Goal: Communication & Community: Answer question/provide support

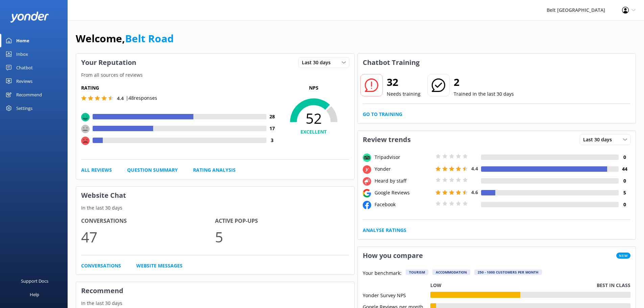
click at [27, 55] on div "Inbox" at bounding box center [22, 54] width 12 height 14
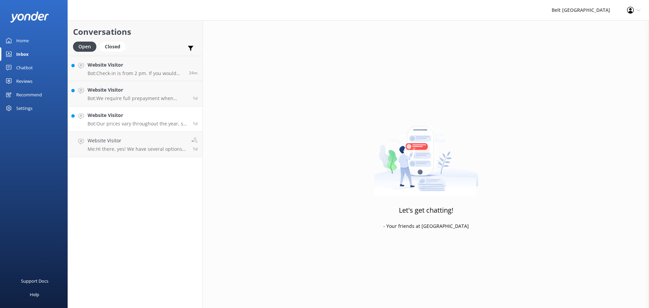
click at [137, 117] on h4 "Website Visitor" at bounding box center [138, 115] width 100 height 7
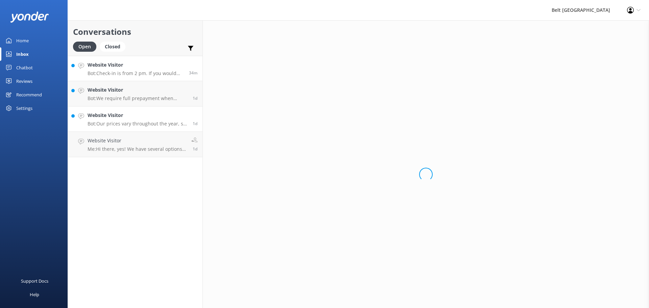
click at [135, 70] on div "Website Visitor Bot: Check-in is from 2 pm. If you would like to check in earli…" at bounding box center [136, 68] width 96 height 15
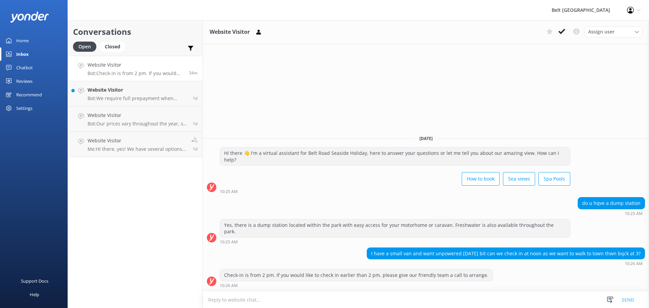
drag, startPoint x: 385, startPoint y: 251, endPoint x: 620, endPoint y: 244, distance: 236.0
click at [641, 253] on div "I have a small van and want unpowered [DATE] bit can we check in at noon as we …" at bounding box center [505, 253] width 277 height 11
drag, startPoint x: 560, startPoint y: 34, endPoint x: 452, endPoint y: 57, distance: 110.6
click at [561, 34] on icon at bounding box center [561, 31] width 7 height 7
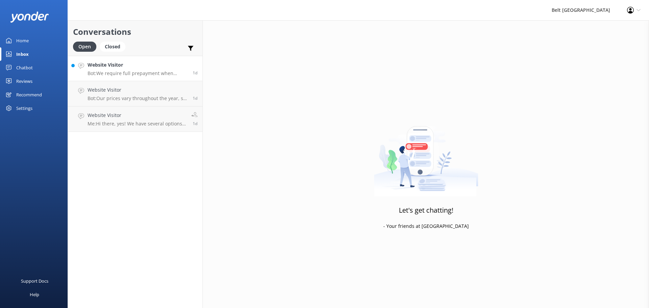
click at [125, 69] on h4 "Website Visitor" at bounding box center [138, 64] width 100 height 7
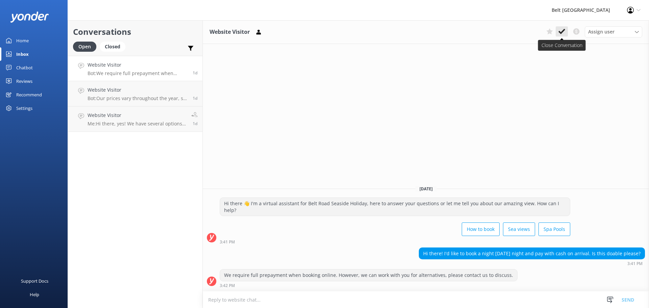
click at [563, 31] on use at bounding box center [561, 31] width 7 height 5
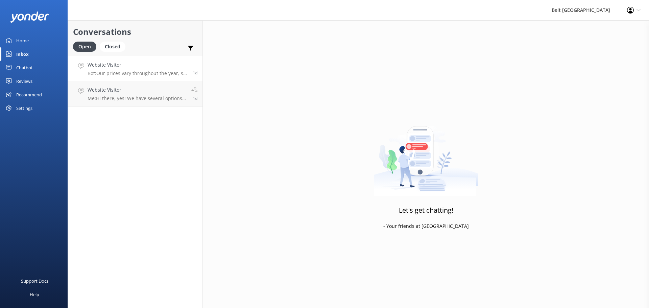
drag, startPoint x: 96, startPoint y: 71, endPoint x: 195, endPoint y: 76, distance: 98.8
click at [96, 72] on p "Bot: Our prices vary throughout the year, so it’s best to check online for the …" at bounding box center [138, 73] width 100 height 6
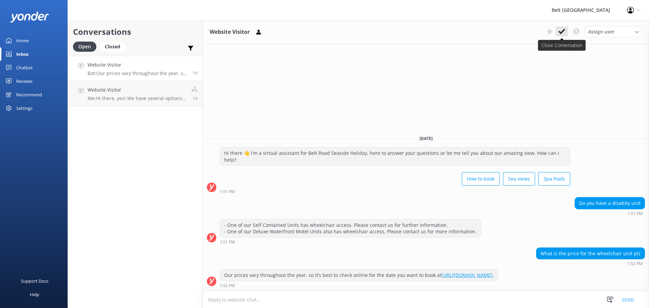
click at [563, 32] on icon at bounding box center [561, 31] width 7 height 7
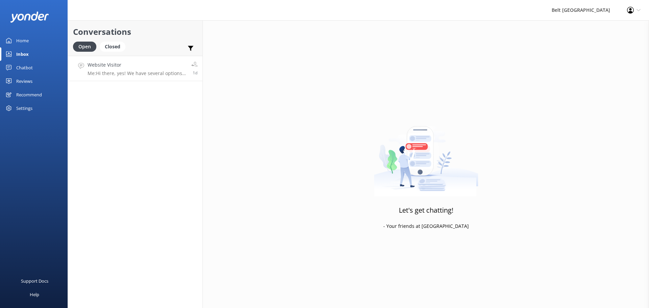
drag, startPoint x: 113, startPoint y: 74, endPoint x: 189, endPoint y: 66, distance: 77.2
click at [112, 75] on p "Me: Hi there, yes! We have several options available for those dates." at bounding box center [137, 73] width 99 height 6
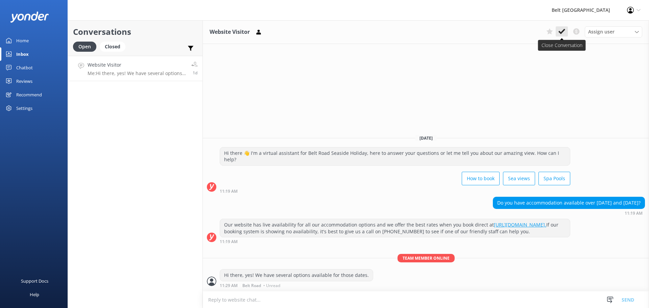
click at [563, 34] on icon at bounding box center [561, 31] width 7 height 7
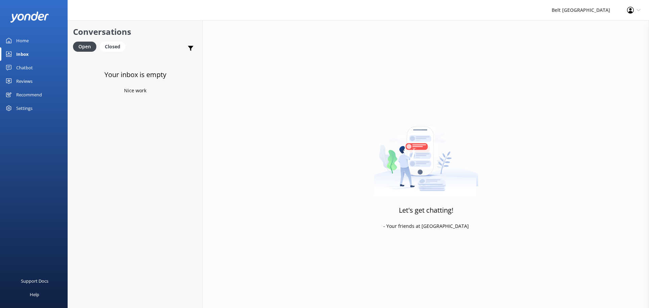
click at [30, 67] on div "Chatbot" at bounding box center [24, 68] width 17 height 14
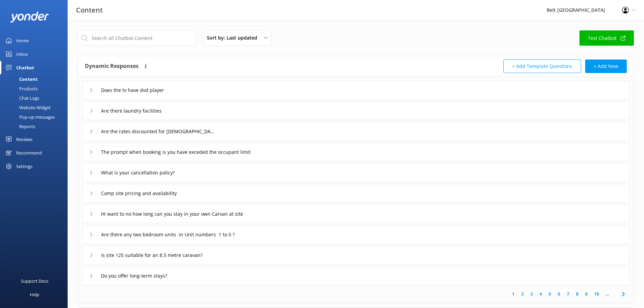
click at [21, 138] on div "Reviews" at bounding box center [24, 139] width 16 height 14
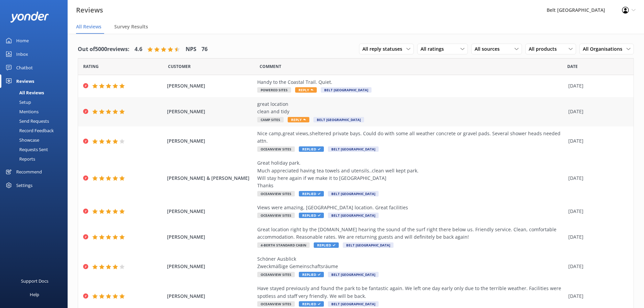
click at [293, 119] on span "Reply" at bounding box center [299, 119] width 22 height 5
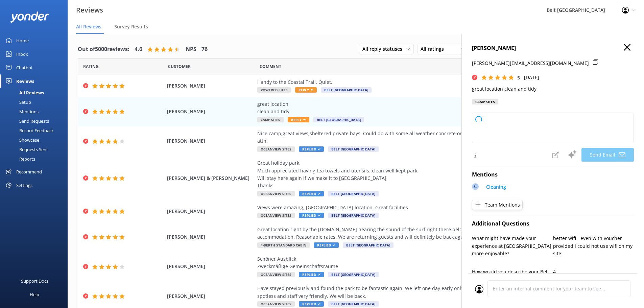
type textarea "Thank you so much, [PERSON_NAME]! We’re delighted you enjoyed our location and …"
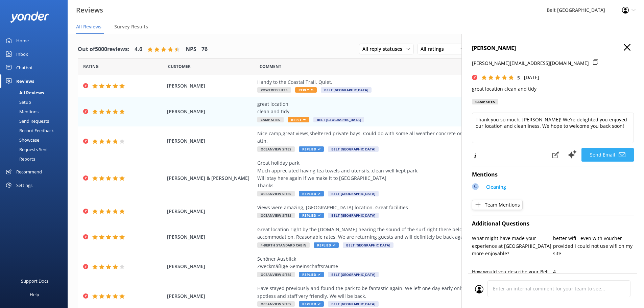
click at [607, 154] on button "Send Email" at bounding box center [607, 155] width 52 height 14
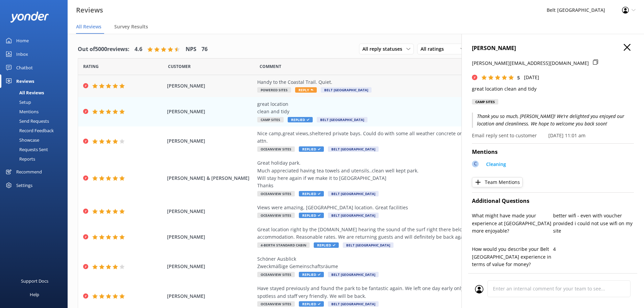
click at [307, 88] on span "Reply" at bounding box center [306, 89] width 22 height 5
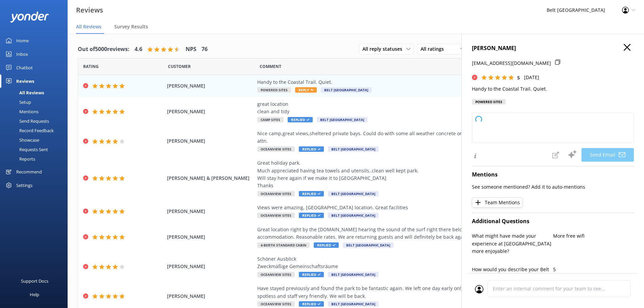
type textarea "Thank you so much for your wonderful review, [PERSON_NAME]! We're glad you enjo…"
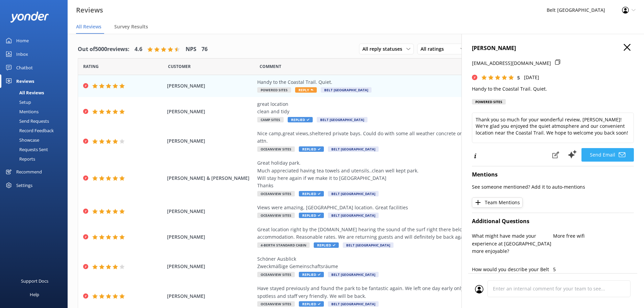
click at [597, 151] on button "Send Email" at bounding box center [607, 155] width 52 height 14
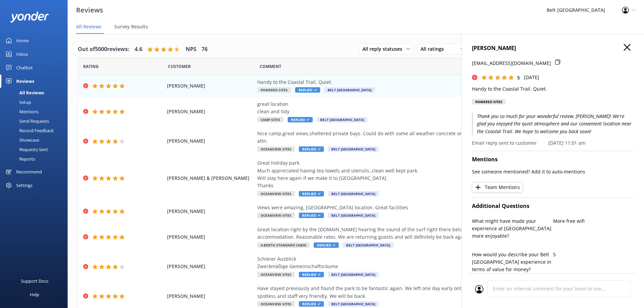
click at [624, 49] on use "button" at bounding box center [627, 47] width 7 height 7
